Goal: Navigation & Orientation: Find specific page/section

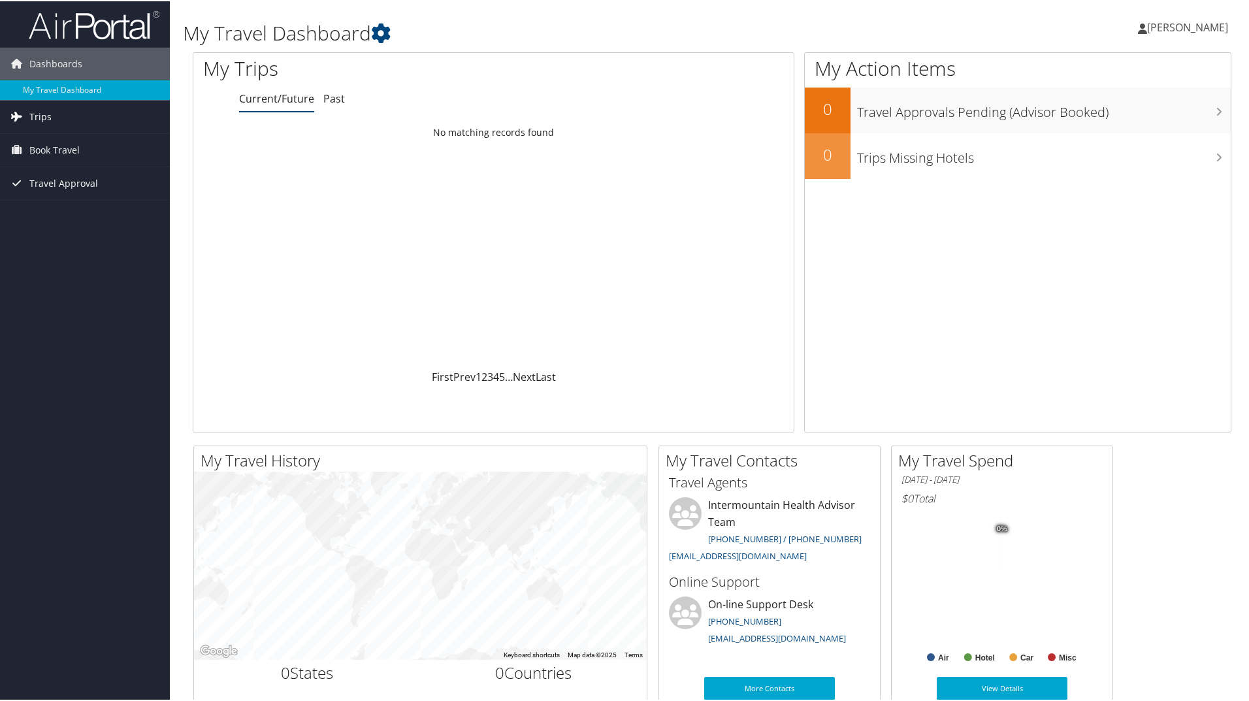
click at [45, 118] on span "Trips" at bounding box center [40, 115] width 22 height 33
click at [78, 144] on link "Current/Future Trips" at bounding box center [85, 142] width 170 height 20
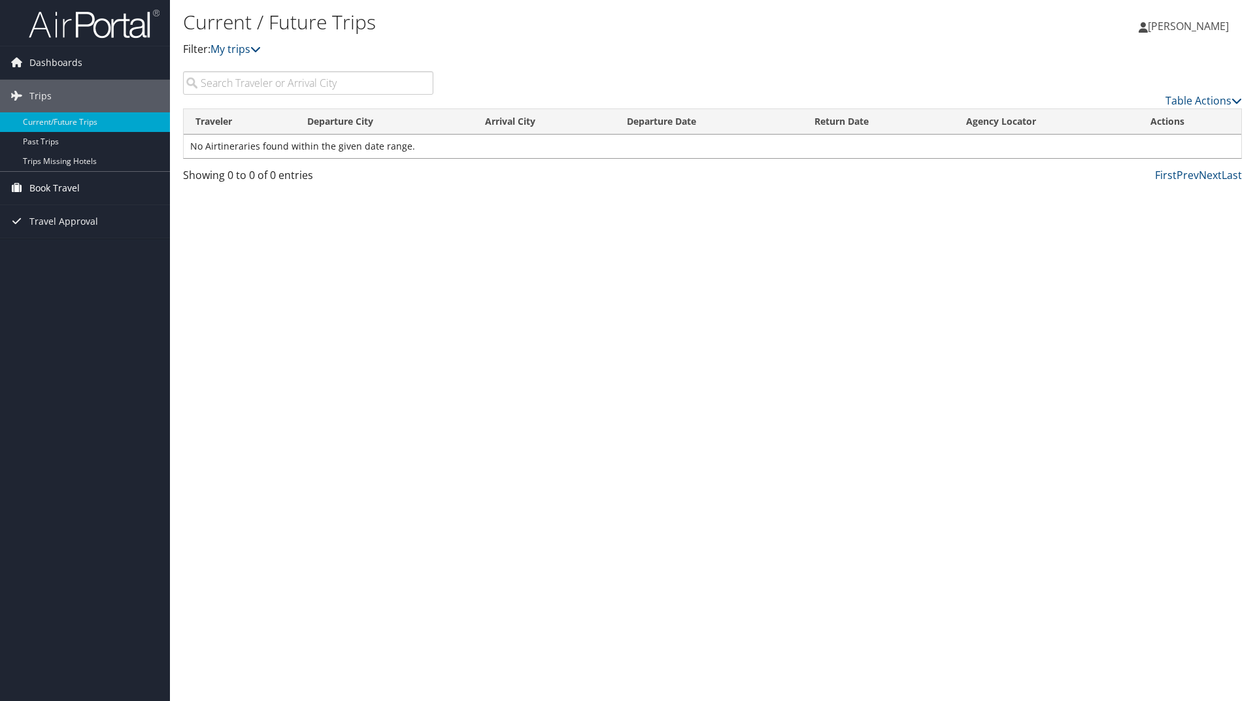
click at [59, 185] on span "Book Travel" at bounding box center [54, 188] width 50 height 33
click at [112, 256] on link "Book/Manage Online Trips" at bounding box center [85, 254] width 170 height 20
click at [46, 159] on link "Trips Missing Hotels" at bounding box center [85, 162] width 170 height 20
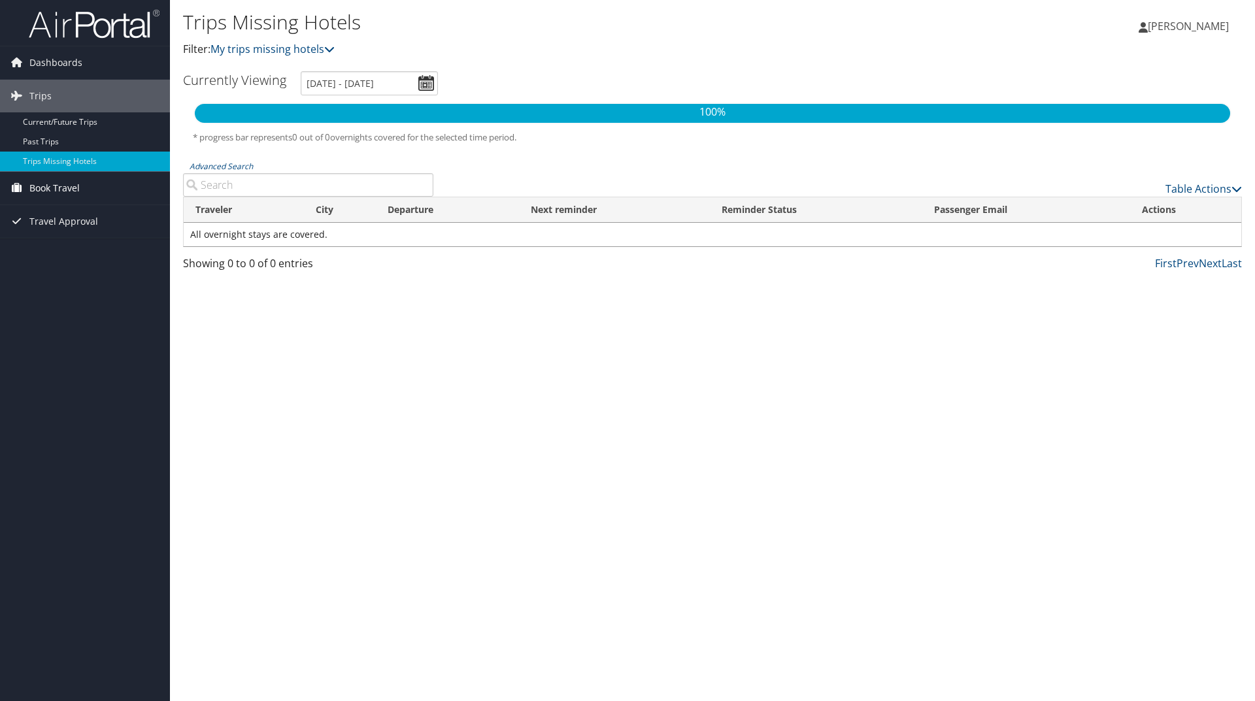
click at [61, 184] on span "Book Travel" at bounding box center [54, 188] width 50 height 33
click at [101, 216] on link "Agent Booking Request" at bounding box center [85, 215] width 170 height 20
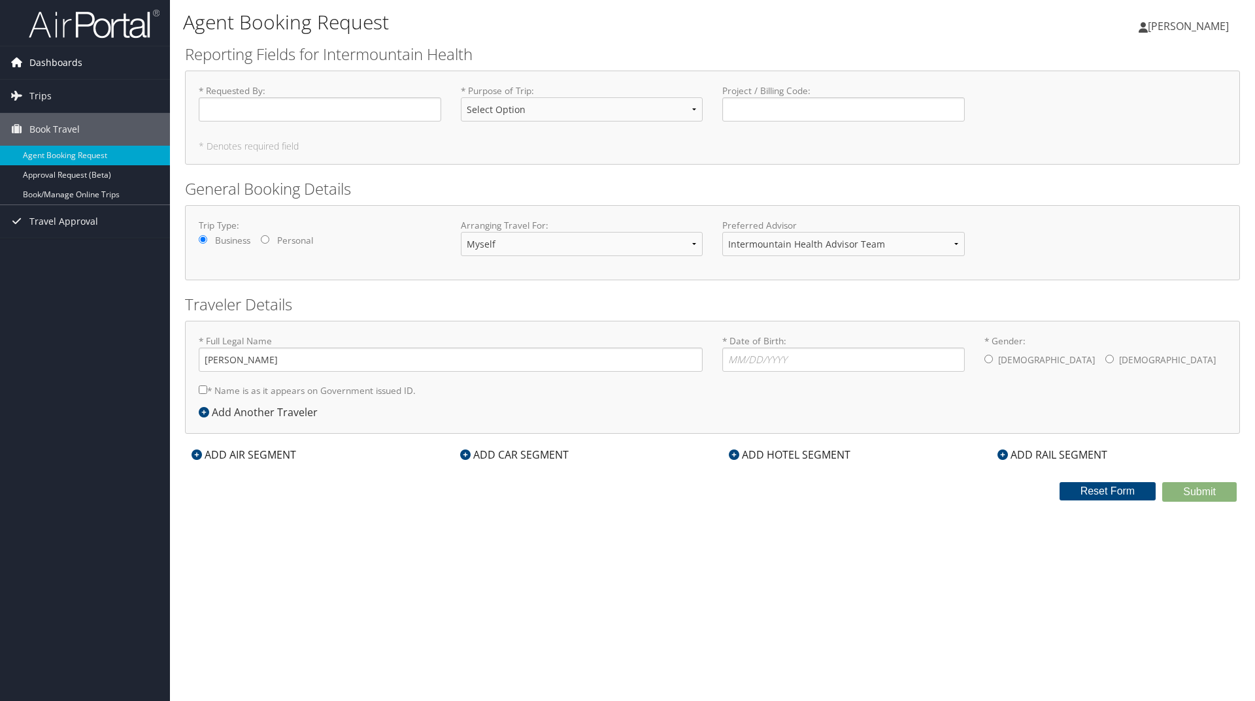
click at [48, 63] on span "Dashboards" at bounding box center [55, 62] width 53 height 33
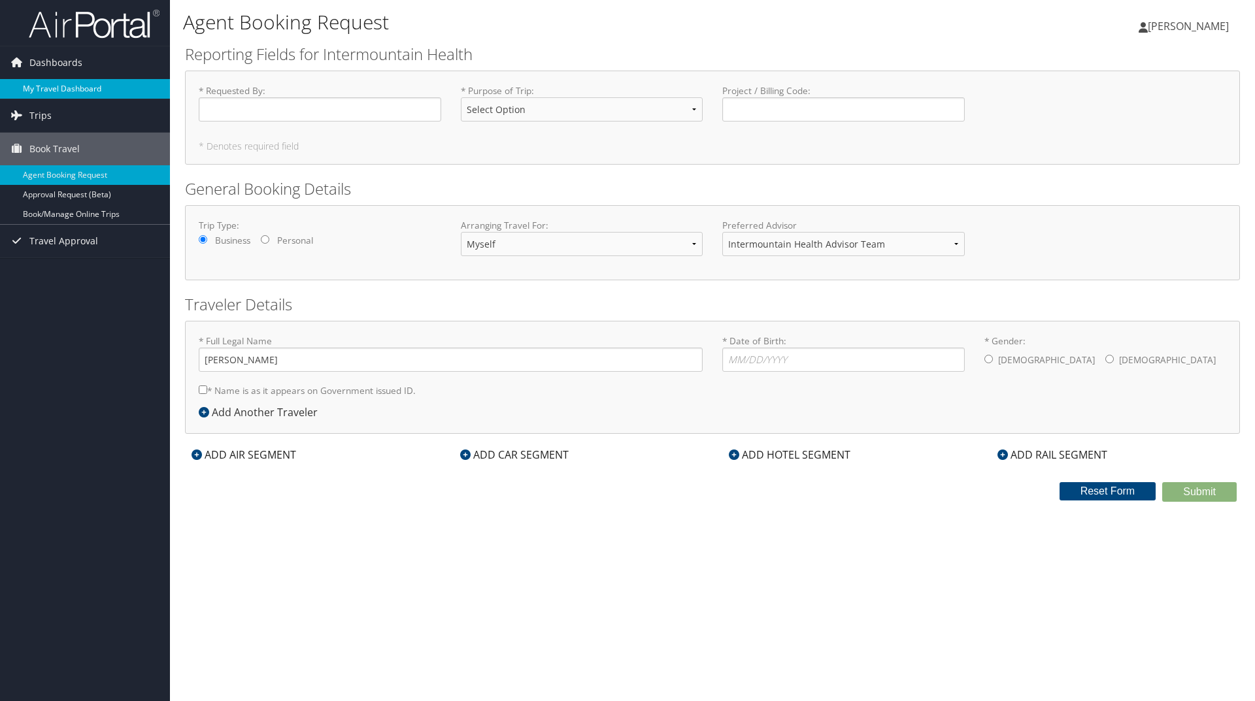
click at [45, 84] on link "My Travel Dashboard" at bounding box center [85, 89] width 170 height 20
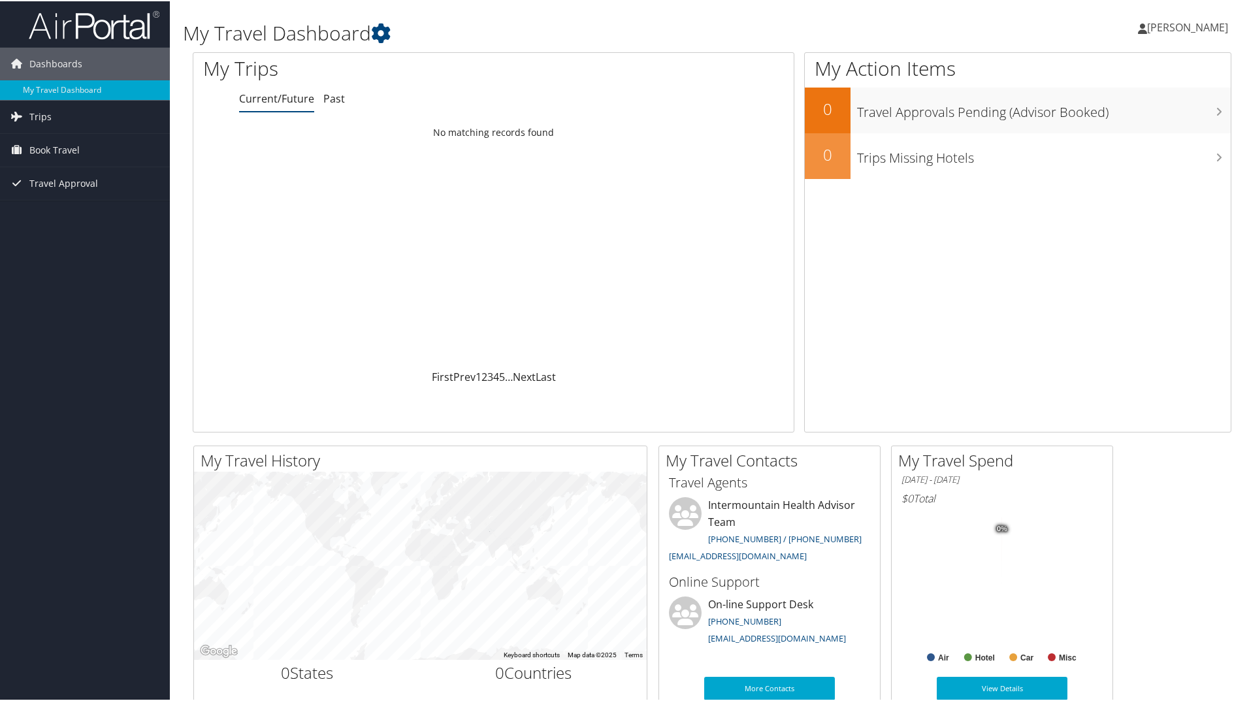
scroll to position [131, 0]
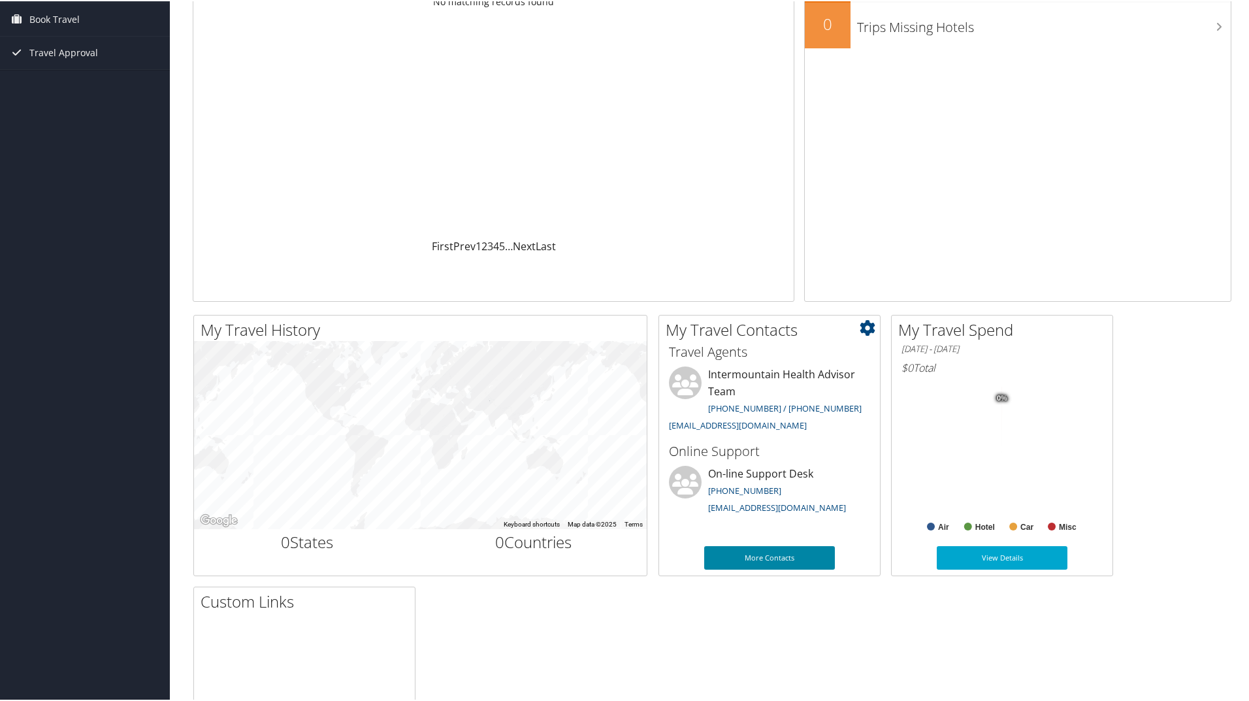
click at [780, 561] on link "More Contacts" at bounding box center [769, 557] width 131 height 24
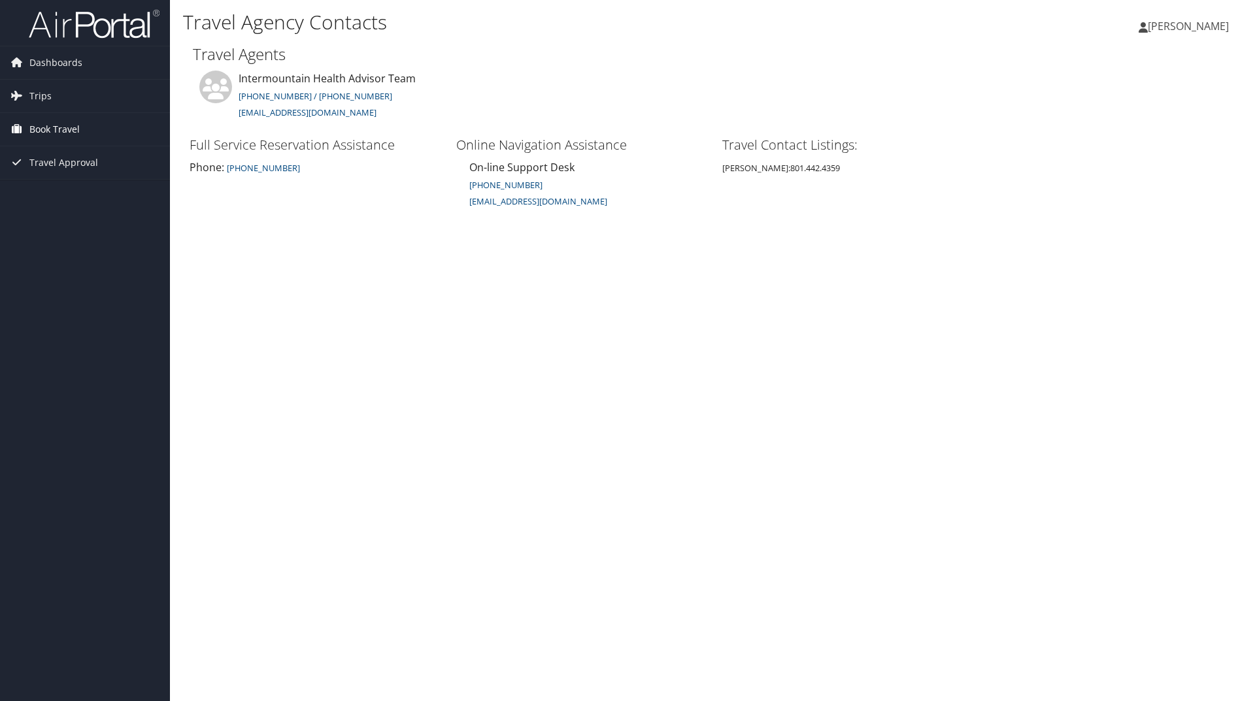
click at [71, 125] on span "Book Travel" at bounding box center [54, 129] width 50 height 33
click at [72, 195] on link "Book/Manage Online Trips" at bounding box center [85, 195] width 170 height 20
